Goal: Task Accomplishment & Management: Manage account settings

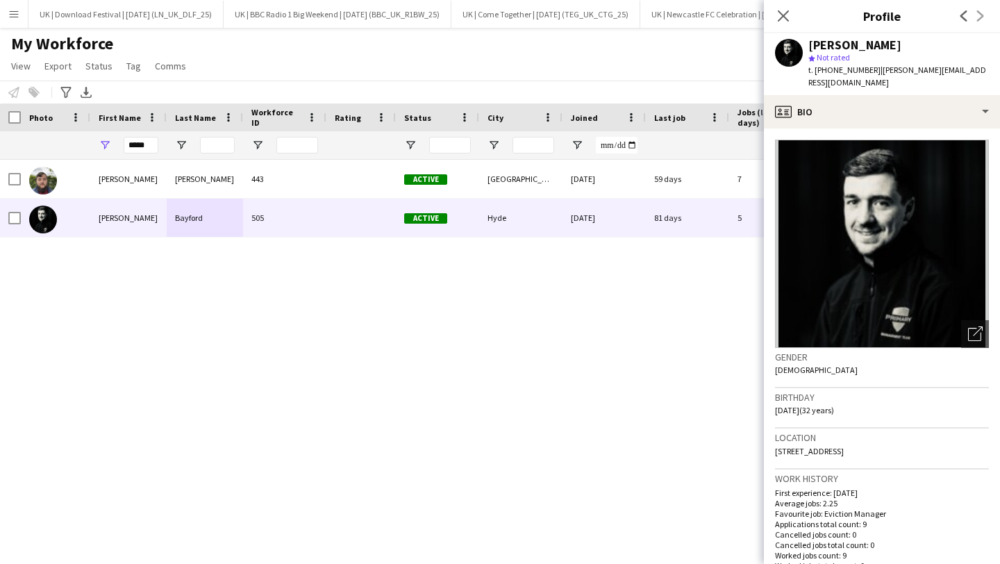
scroll to position [0, 3354]
drag, startPoint x: 6, startPoint y: 15, endPoint x: 41, endPoint y: 48, distance: 48.2
click at [6, 15] on button "Menu" at bounding box center [14, 14] width 28 height 28
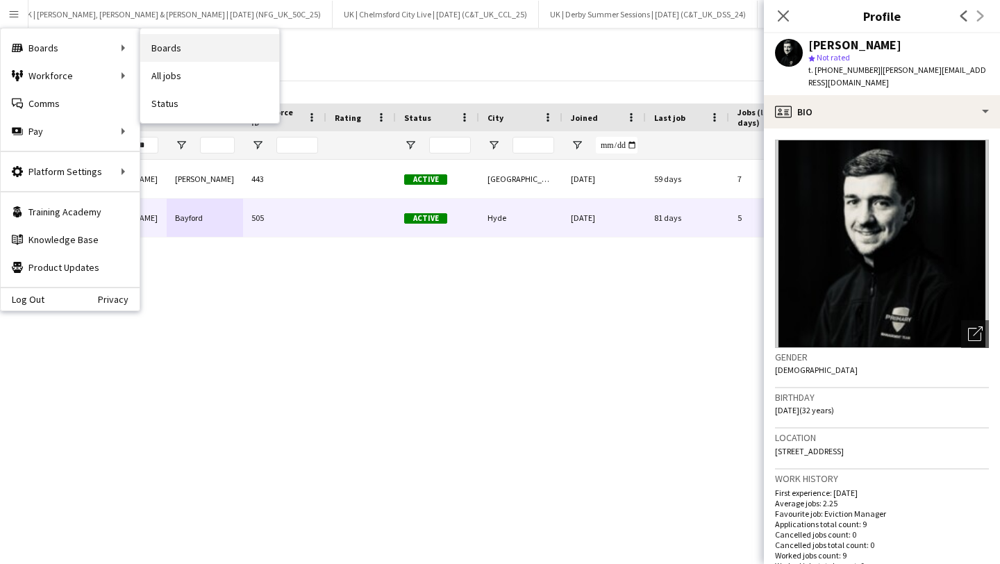
click at [182, 52] on link "Boards" at bounding box center [209, 48] width 139 height 28
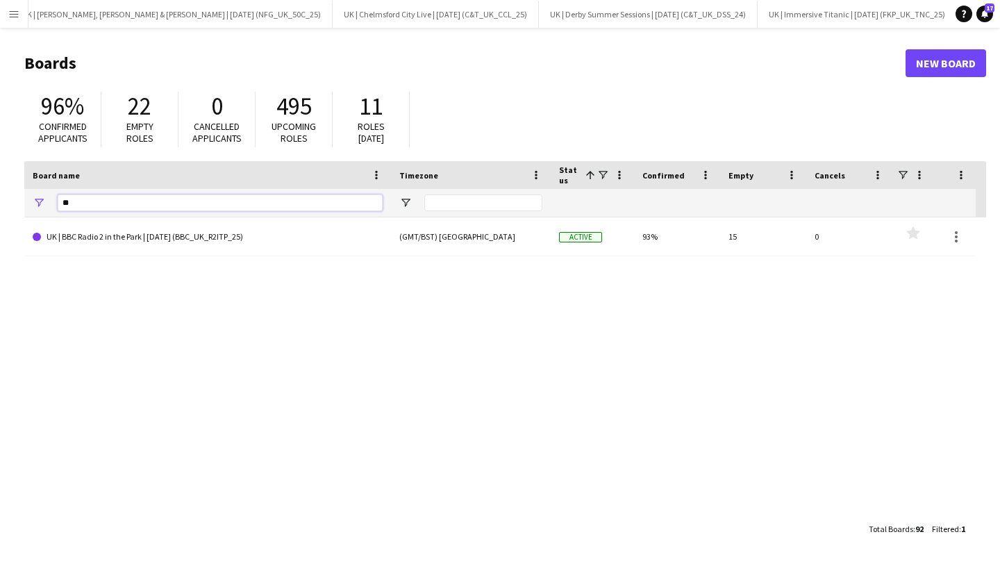
click at [85, 205] on input "**" at bounding box center [220, 202] width 325 height 17
click at [86, 205] on input "**" at bounding box center [220, 202] width 325 height 17
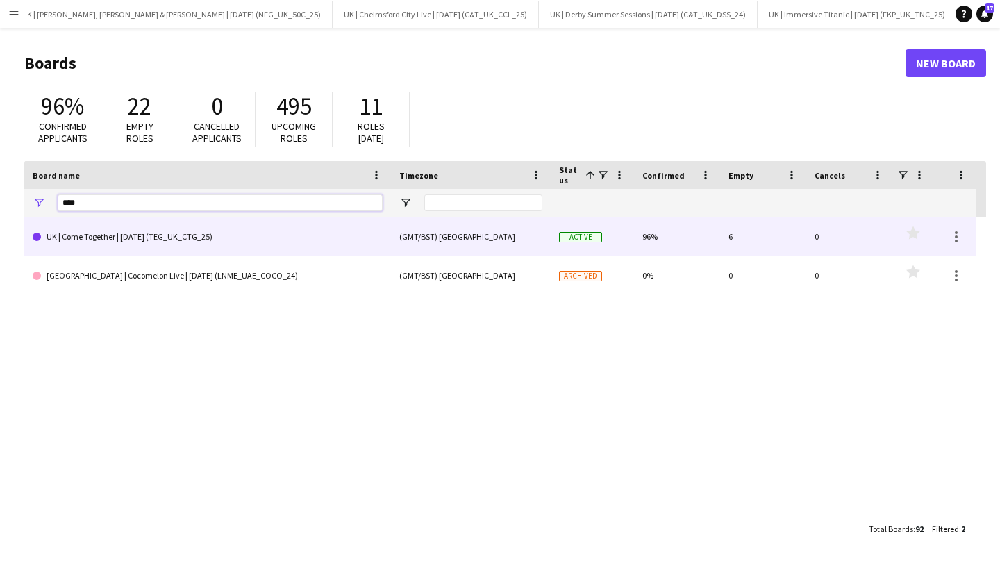
type input "****"
click at [107, 242] on link "UK | Come Together | [DATE] (TEG_UK_CTG_25)" at bounding box center [208, 236] width 350 height 39
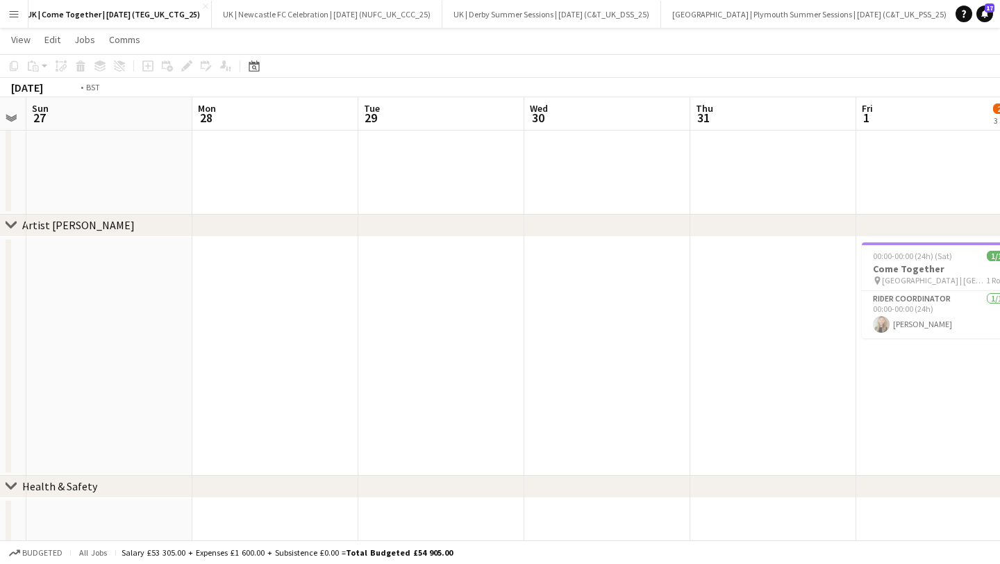
scroll to position [0, 616]
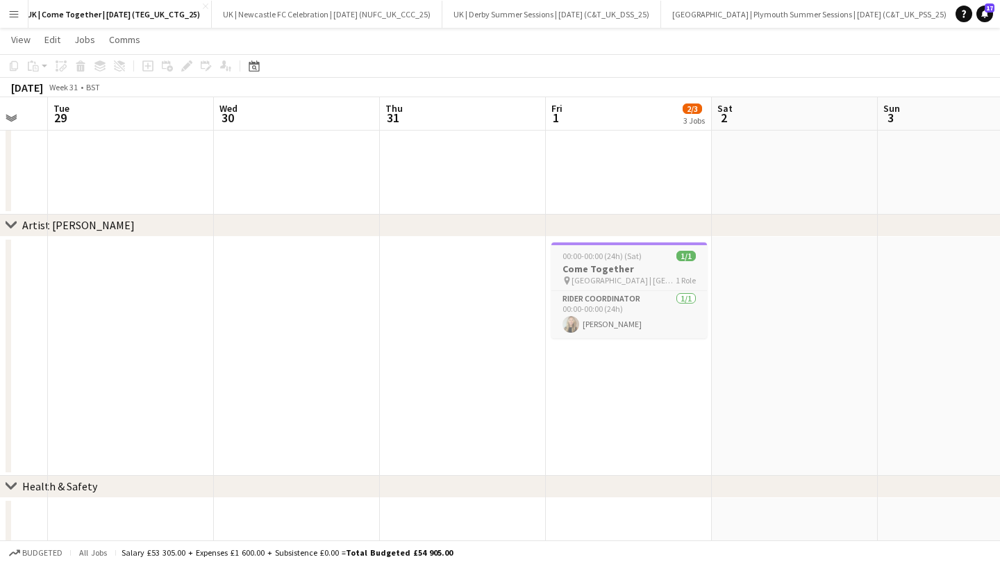
click at [560, 259] on div "00:00-00:00 (24h) (Sat) 1/1" at bounding box center [630, 256] width 156 height 10
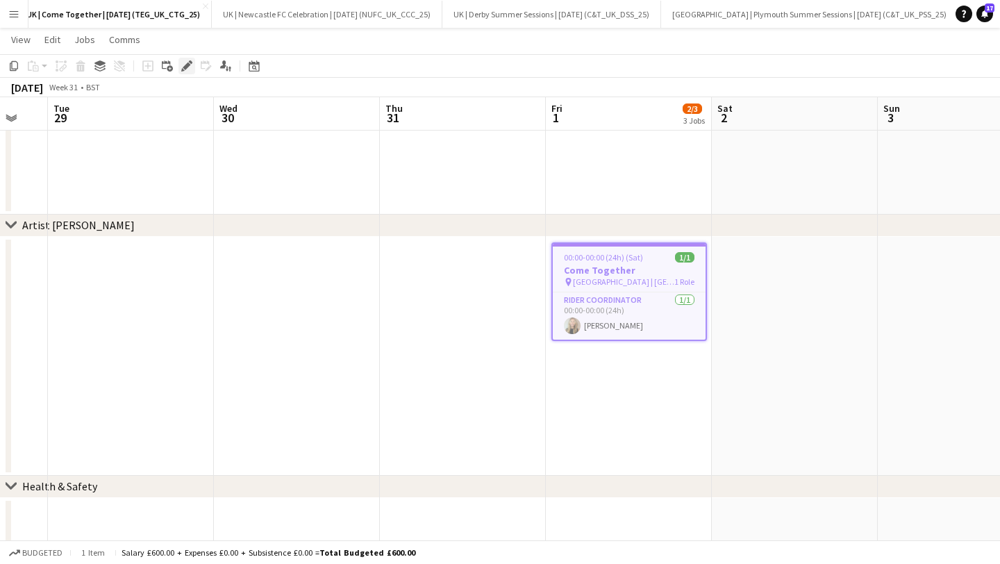
drag, startPoint x: 187, startPoint y: 67, endPoint x: 191, endPoint y: 74, distance: 8.1
click at [187, 67] on icon at bounding box center [187, 67] width 8 height 8
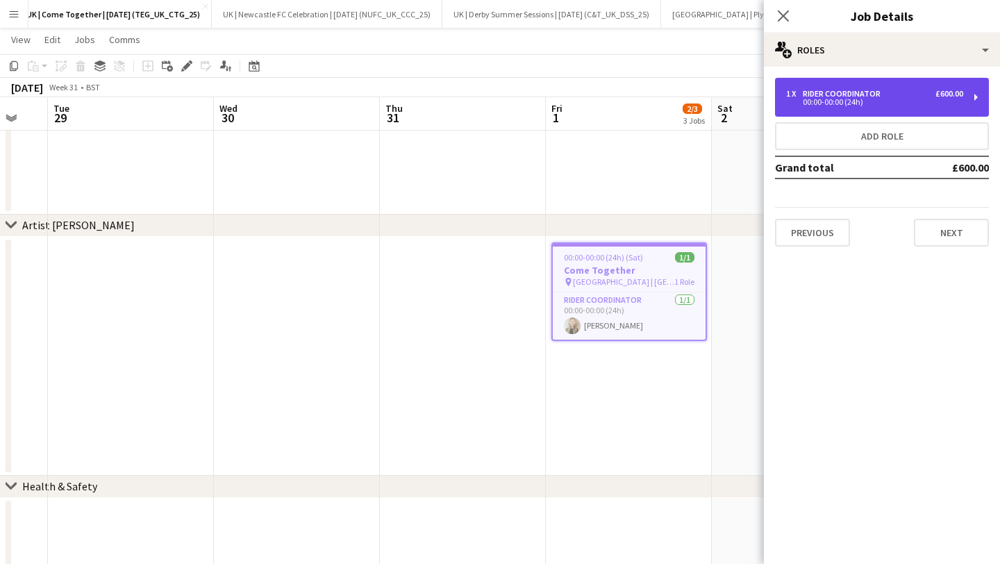
click at [843, 100] on div "00:00-00:00 (24h)" at bounding box center [874, 102] width 177 height 7
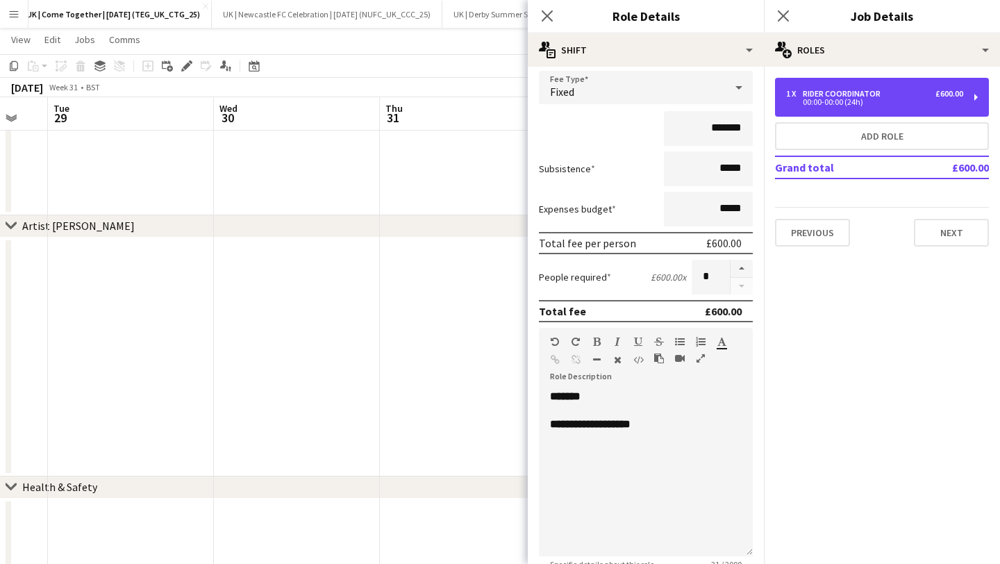
scroll to position [82, 0]
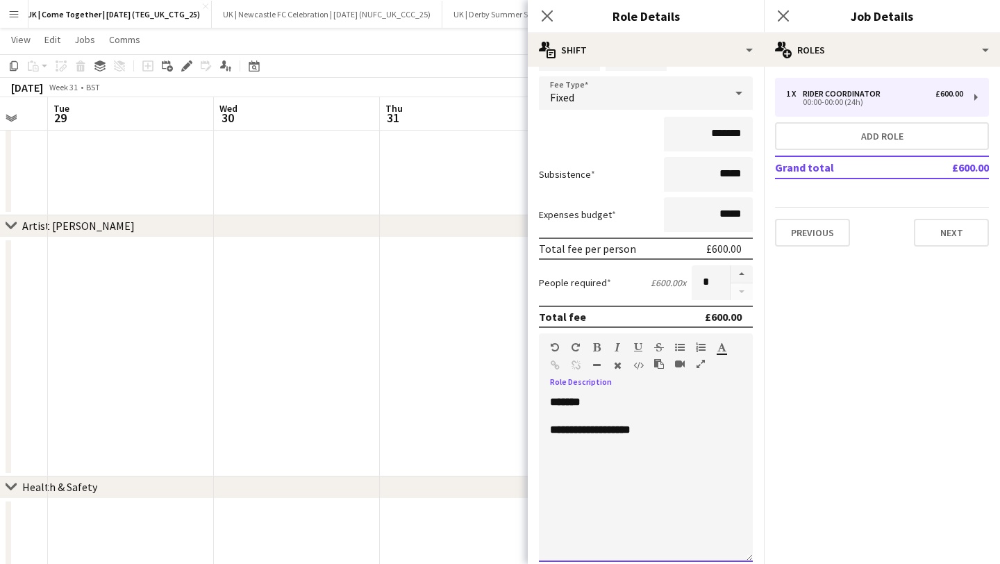
drag, startPoint x: 581, startPoint y: 430, endPoint x: 586, endPoint y: 442, distance: 13.7
click at [582, 431] on b "**********" at bounding box center [590, 429] width 81 height 10
click at [727, 138] on input "*******" at bounding box center [708, 134] width 89 height 35
type input "****"
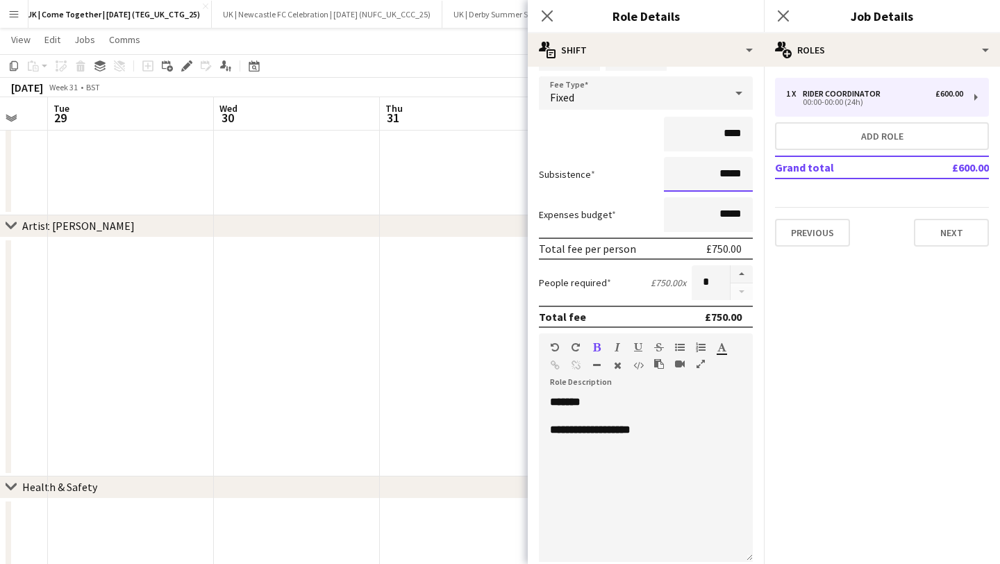
scroll to position [238, 0]
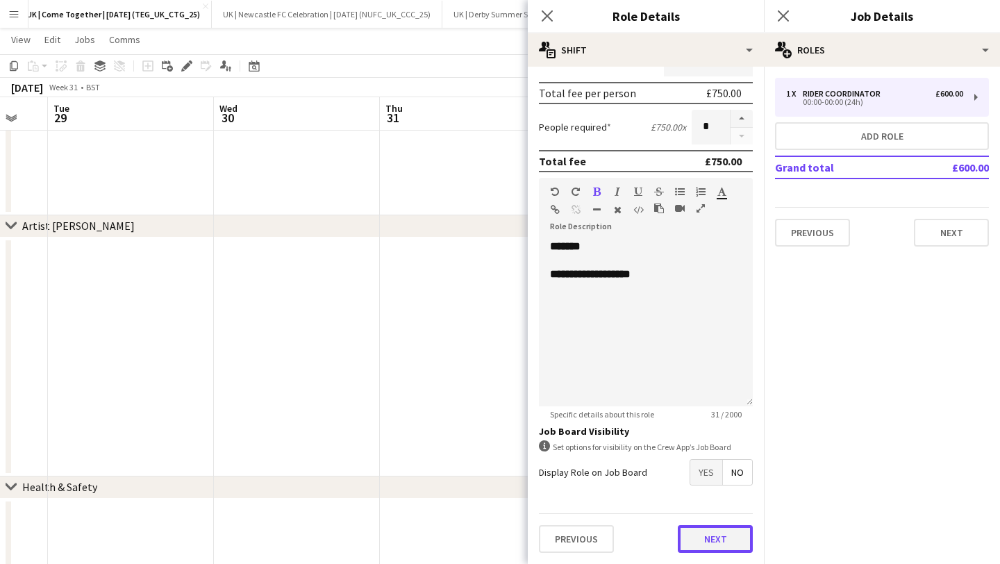
click at [714, 531] on button "Next" at bounding box center [715, 539] width 75 height 28
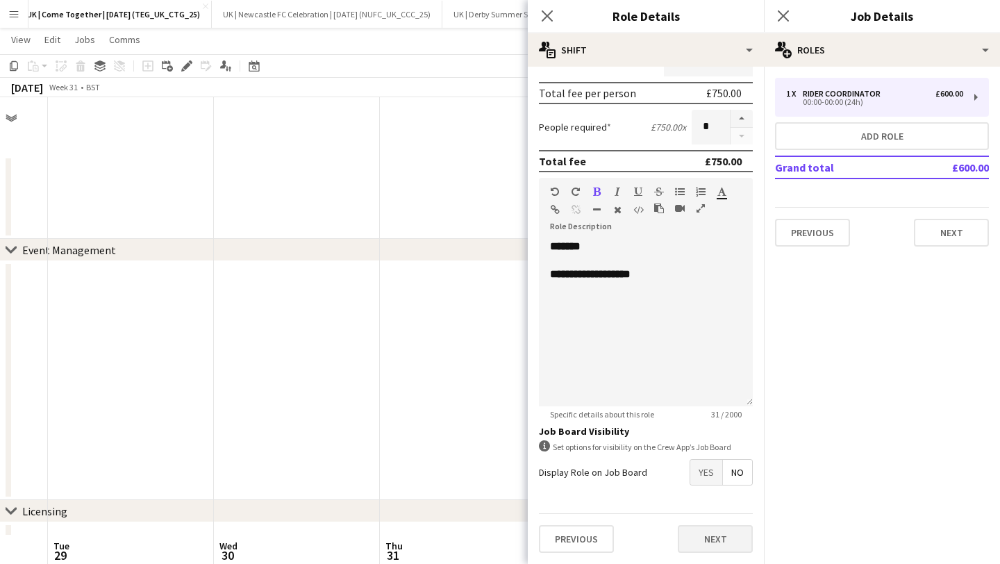
scroll to position [0, 0]
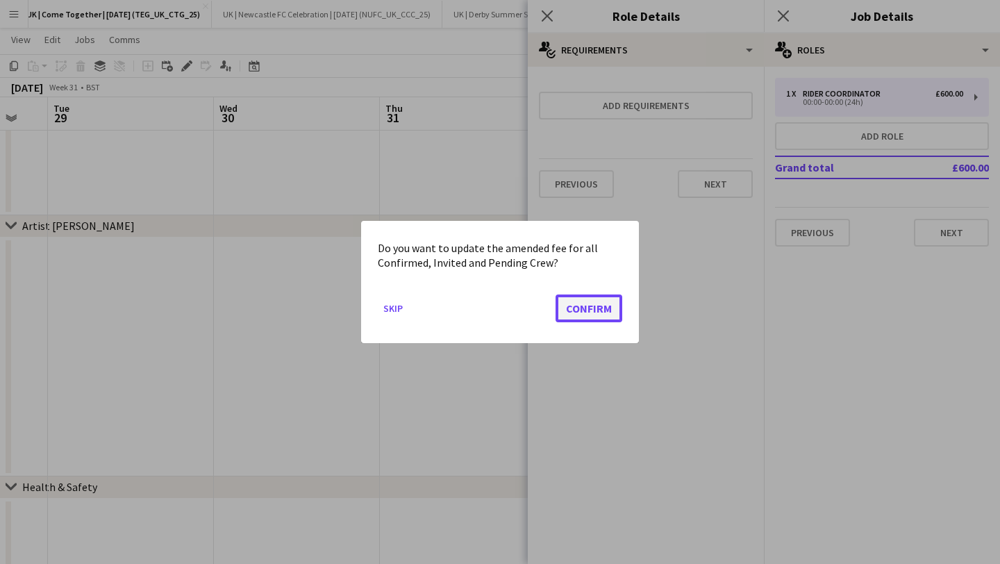
click at [586, 310] on button "Confirm" at bounding box center [589, 309] width 67 height 28
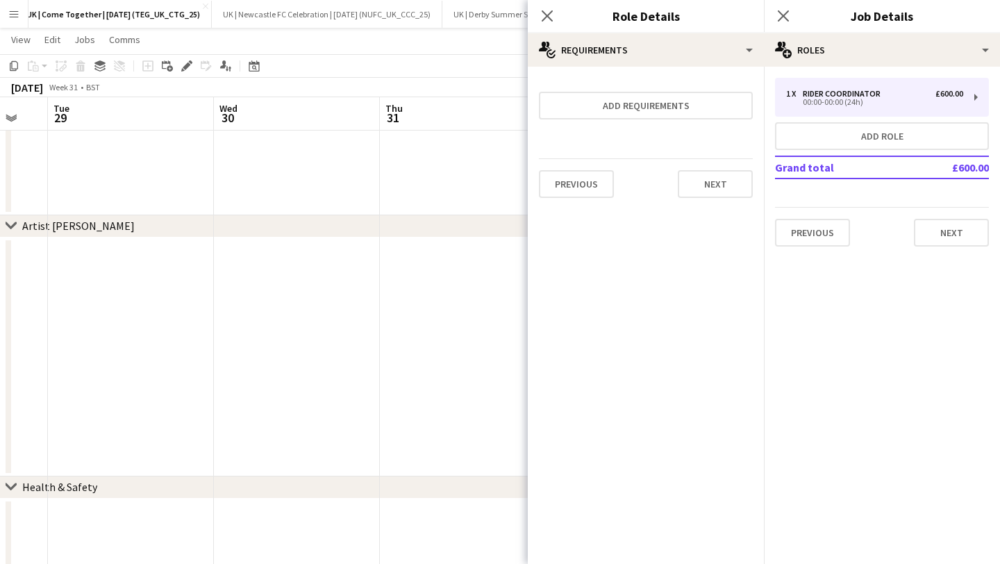
scroll to position [438, 0]
drag, startPoint x: 708, startPoint y: 196, endPoint x: 719, endPoint y: 183, distance: 16.3
click at [708, 196] on button "Next" at bounding box center [715, 184] width 75 height 28
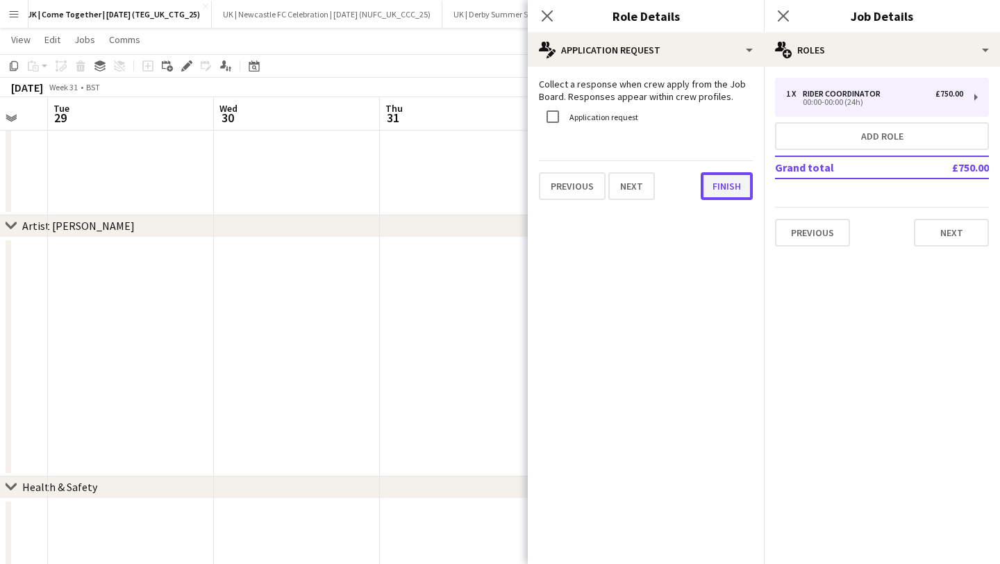
click at [719, 190] on button "Finish" at bounding box center [727, 186] width 52 height 28
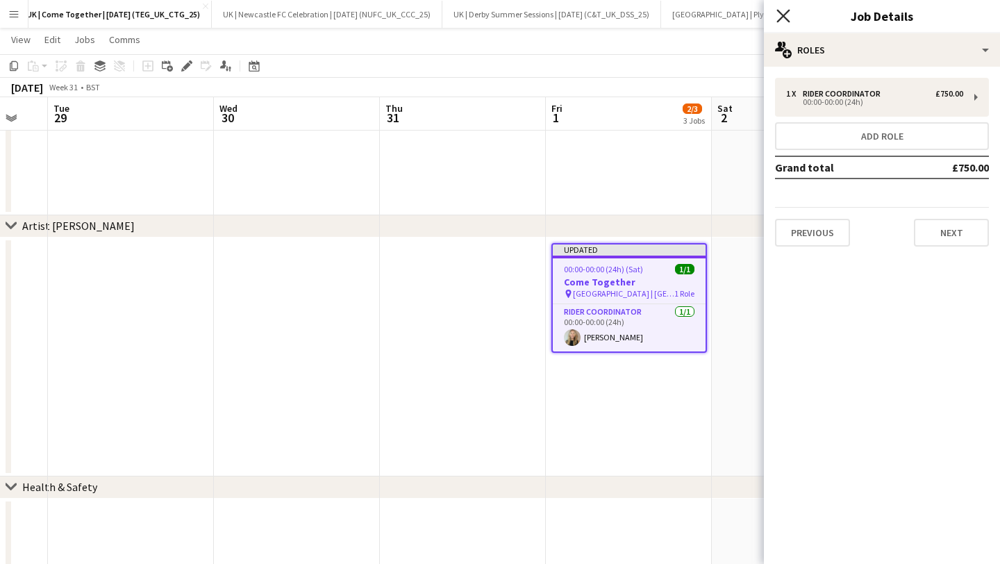
click at [786, 11] on icon "Close pop-in" at bounding box center [783, 15] width 13 height 13
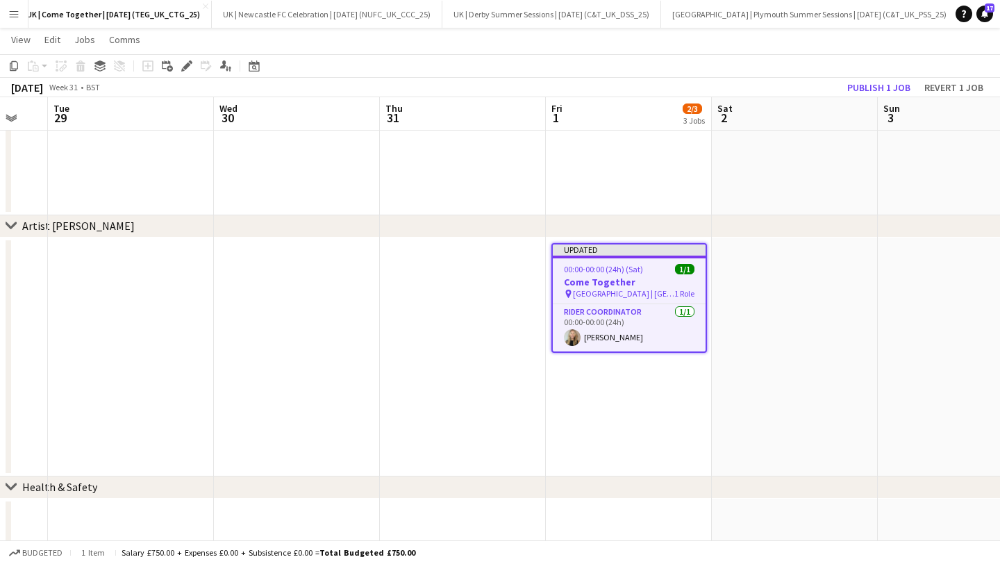
click at [885, 78] on div "[DATE] Week 31 • BST Publish 1 job Revert 1 job" at bounding box center [500, 87] width 1000 height 19
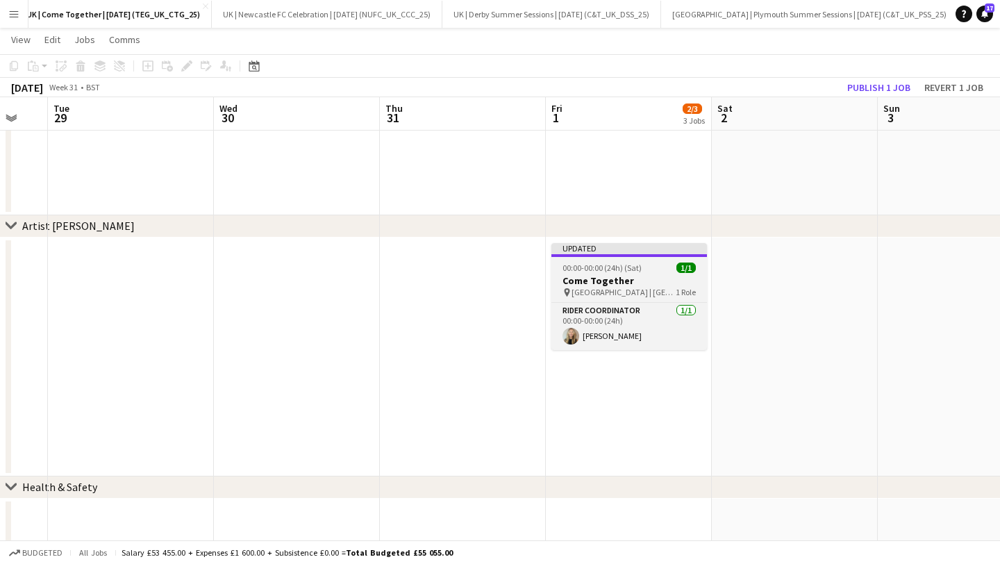
click at [640, 255] on div at bounding box center [630, 255] width 156 height 3
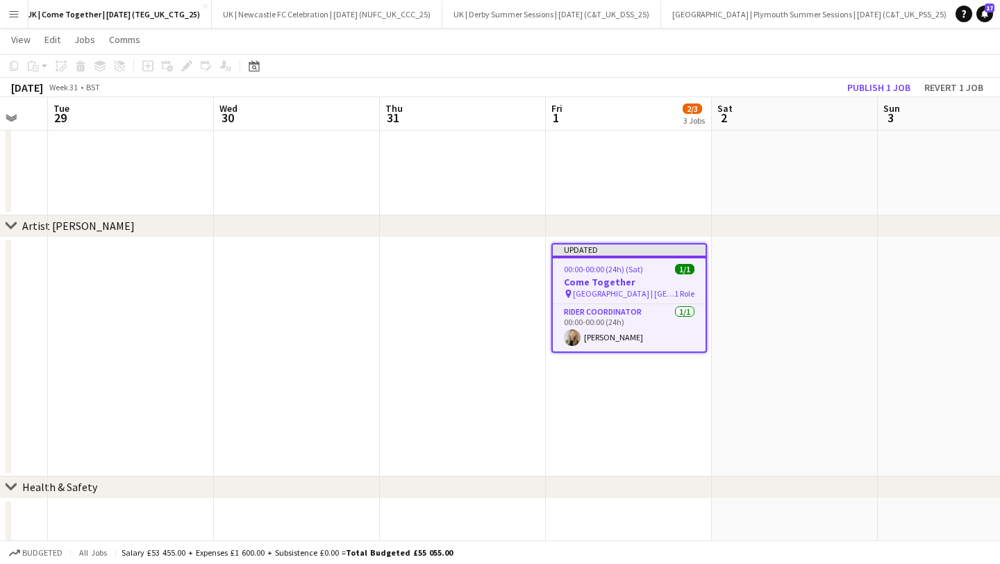
scroll to position [0, 617]
drag, startPoint x: 870, startPoint y: 85, endPoint x: 849, endPoint y: 99, distance: 24.5
click at [870, 85] on button "Publish 1 job" at bounding box center [879, 87] width 74 height 18
